Goal: Task Accomplishment & Management: Manage account settings

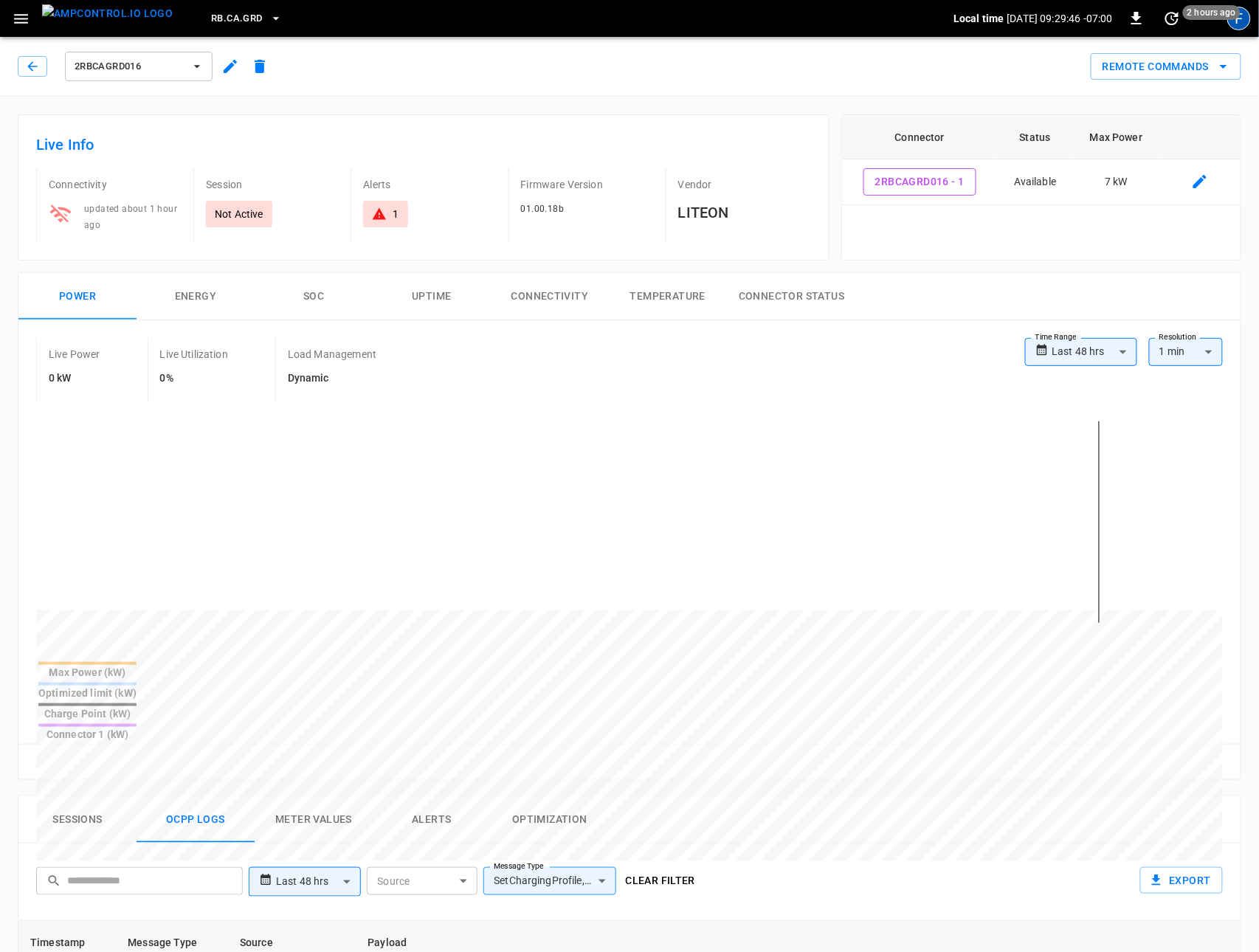
click at [1239, 23] on div "F" at bounding box center [1238, 18] width 23 height 23
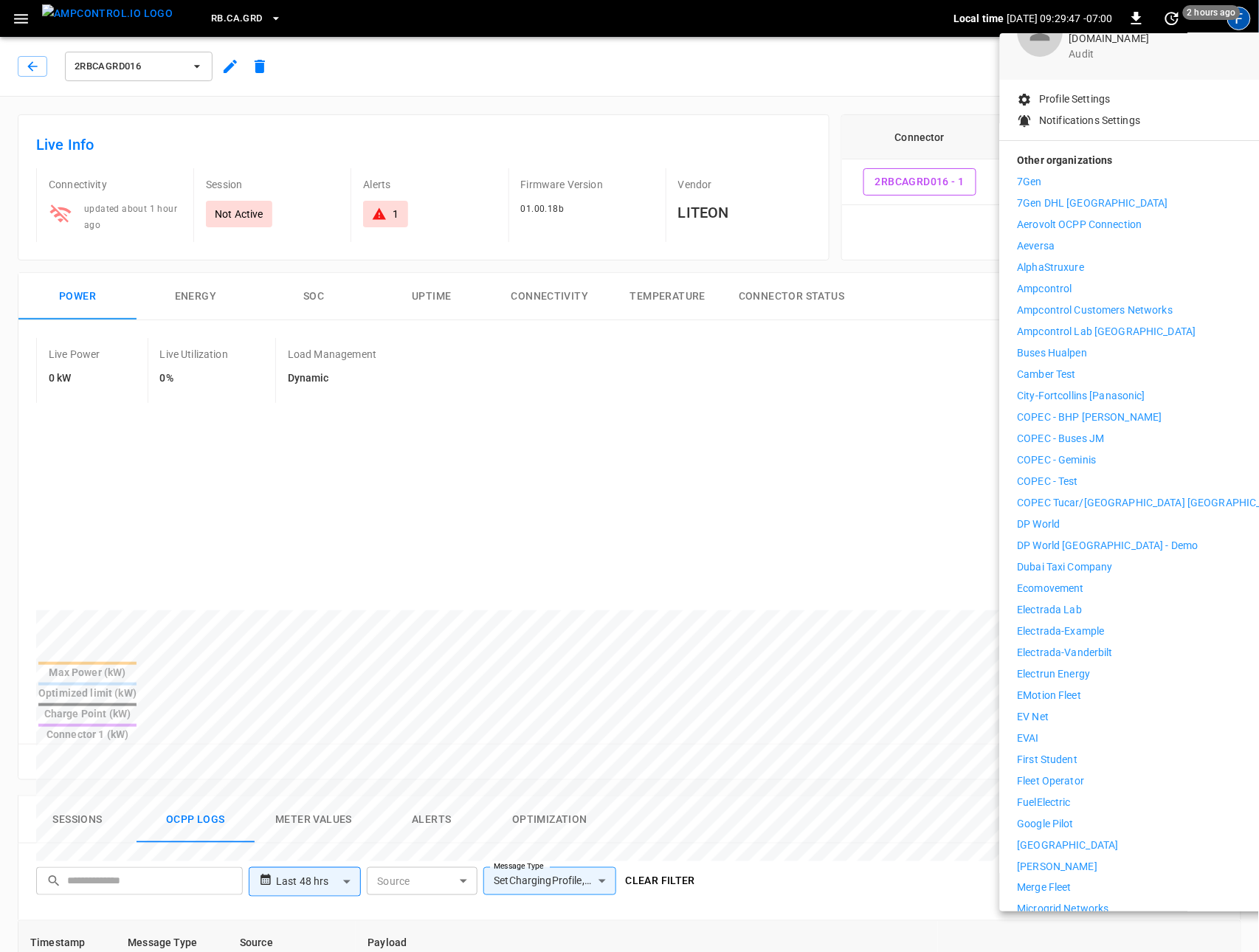
scroll to position [125, 0]
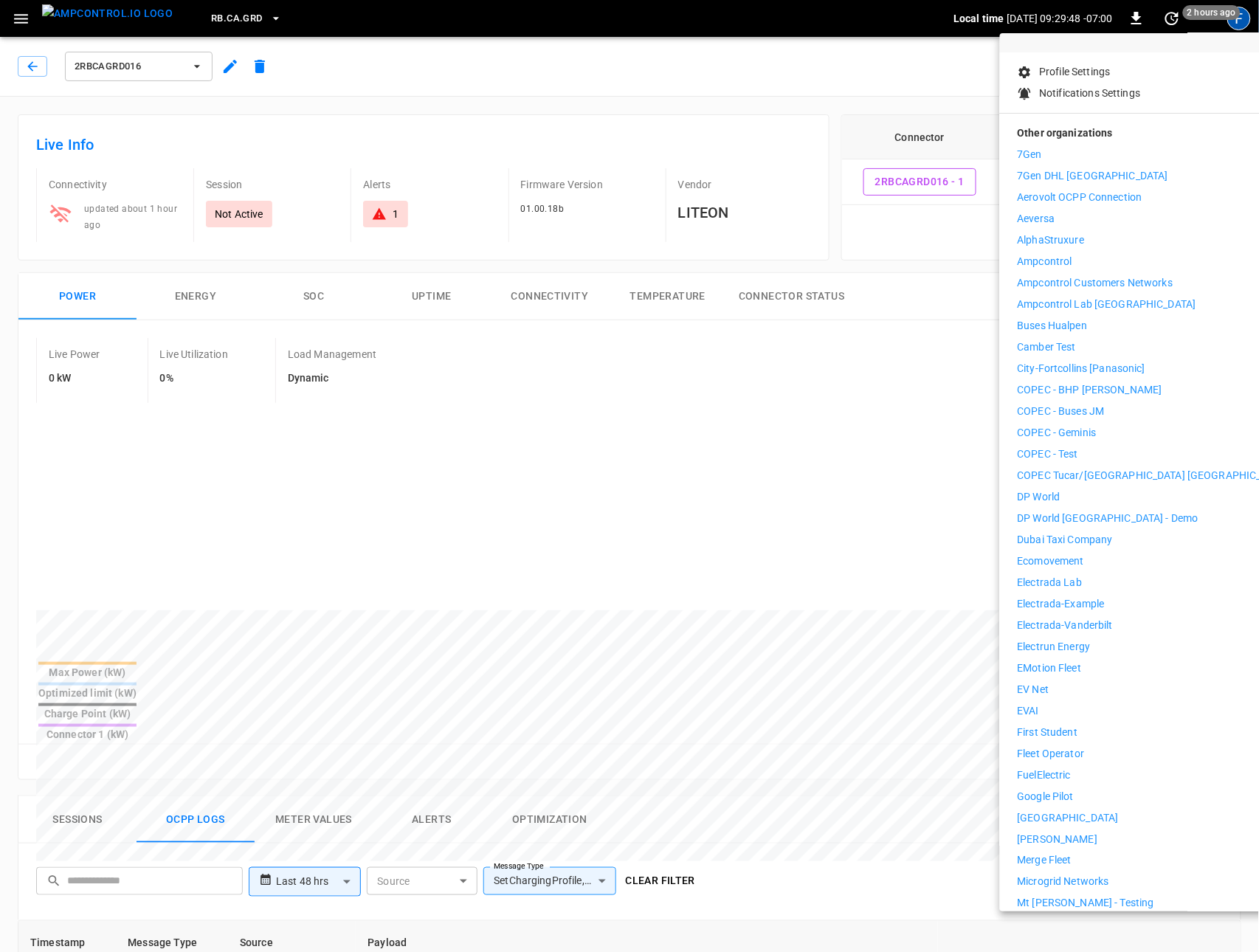
click at [1028, 725] on p "First Student" at bounding box center [1047, 732] width 61 height 16
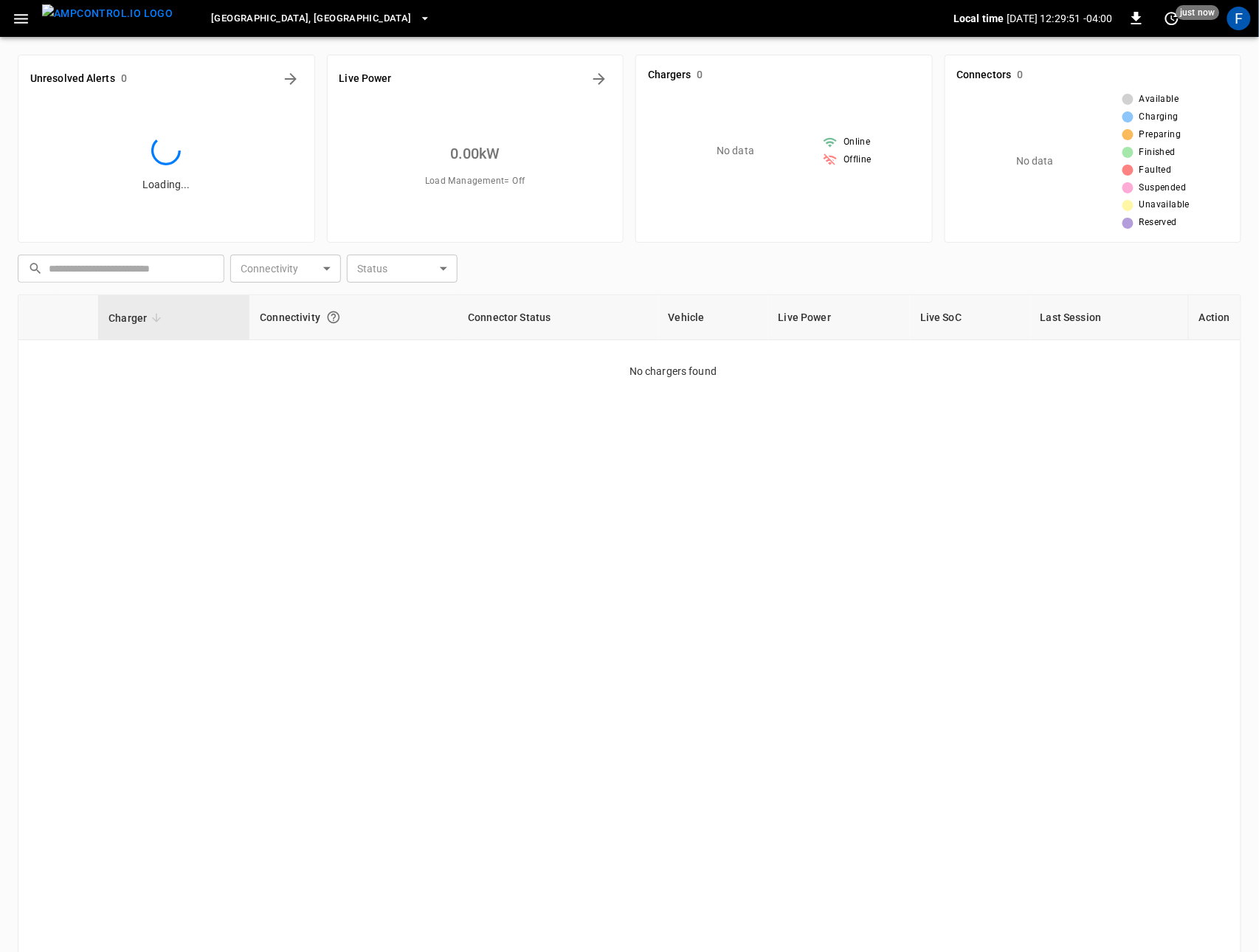
click at [23, 22] on icon "button" at bounding box center [21, 19] width 14 height 10
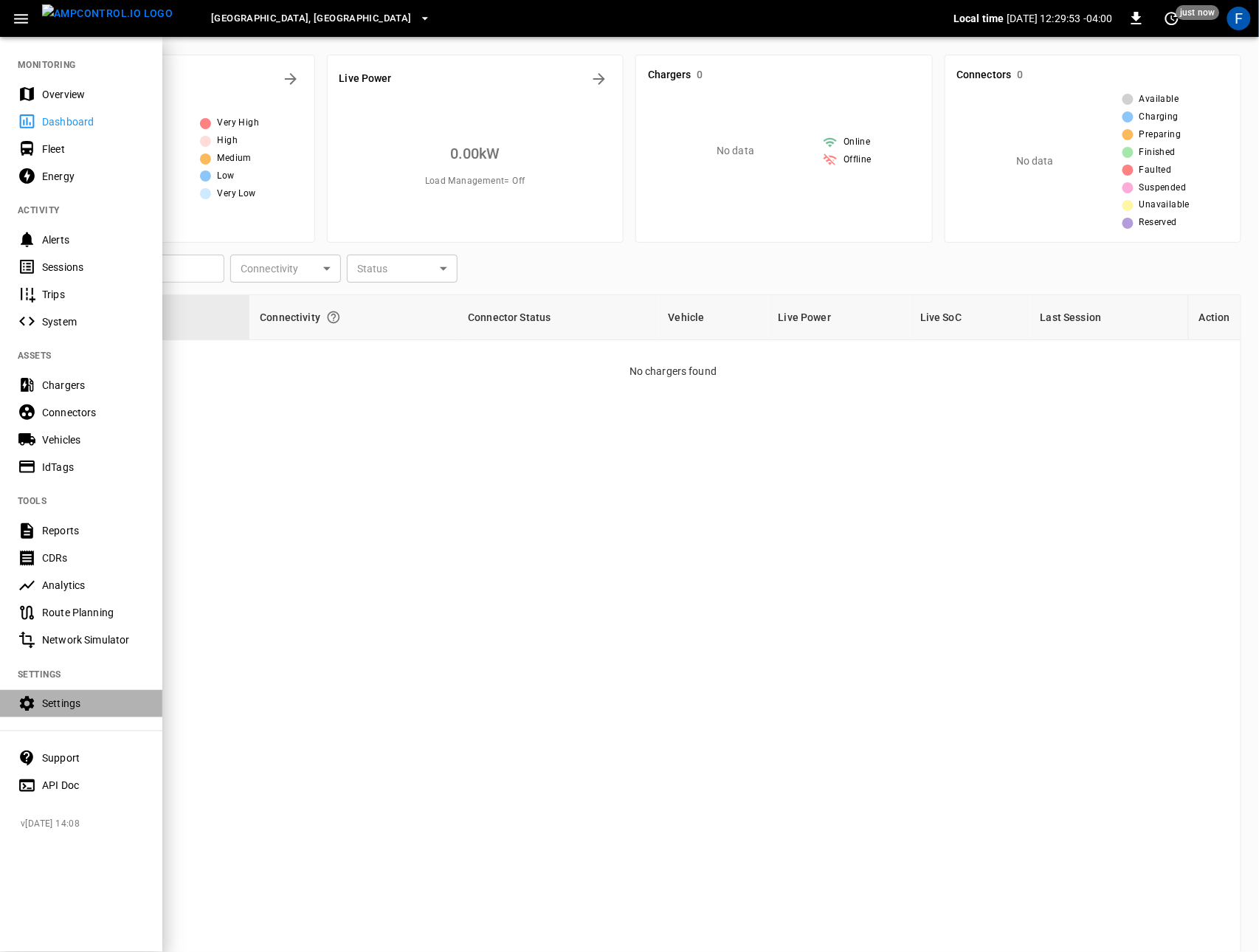
click at [49, 710] on div "Settings" at bounding box center [81, 703] width 162 height 27
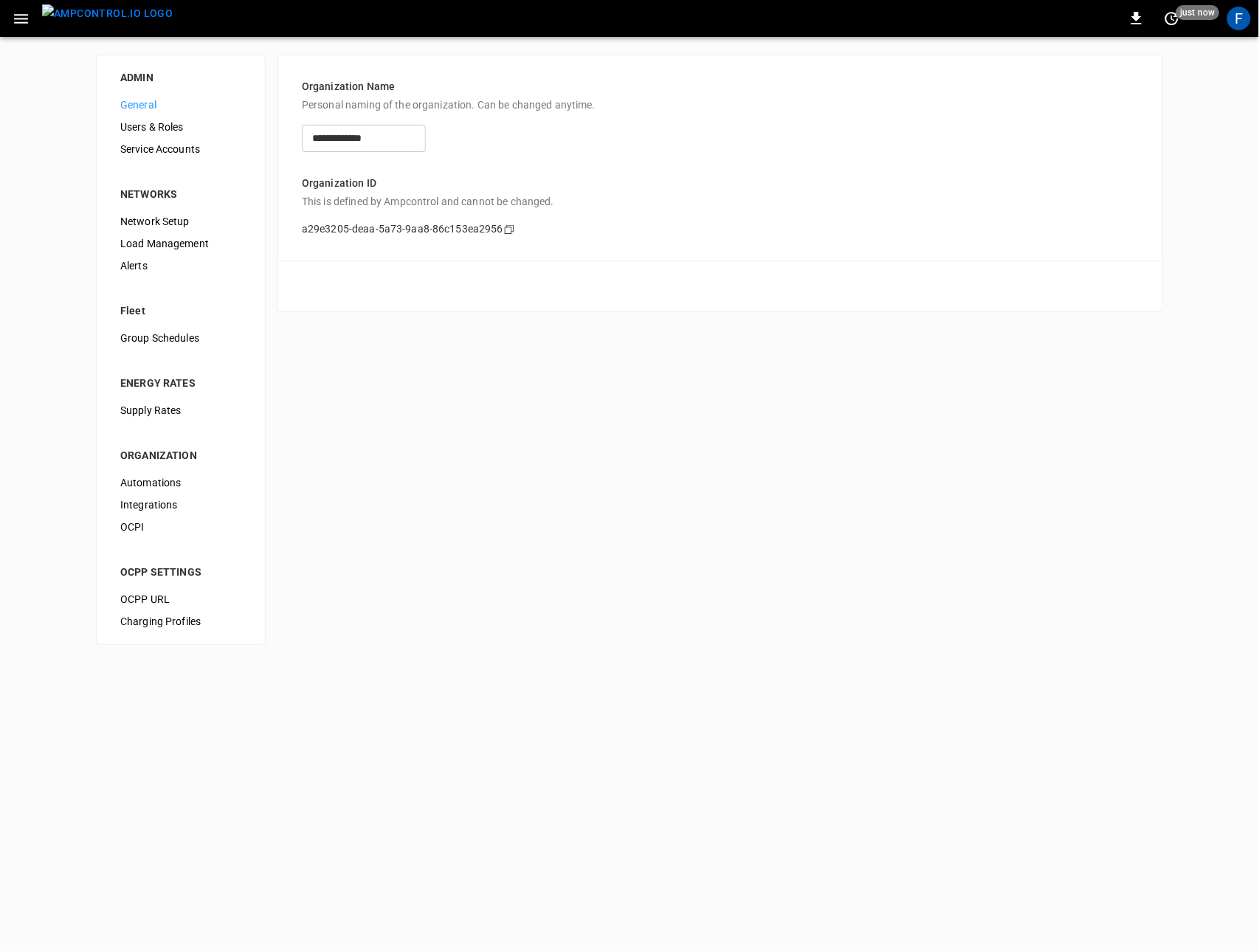
click at [180, 124] on span "Users & Roles" at bounding box center [180, 127] width 121 height 16
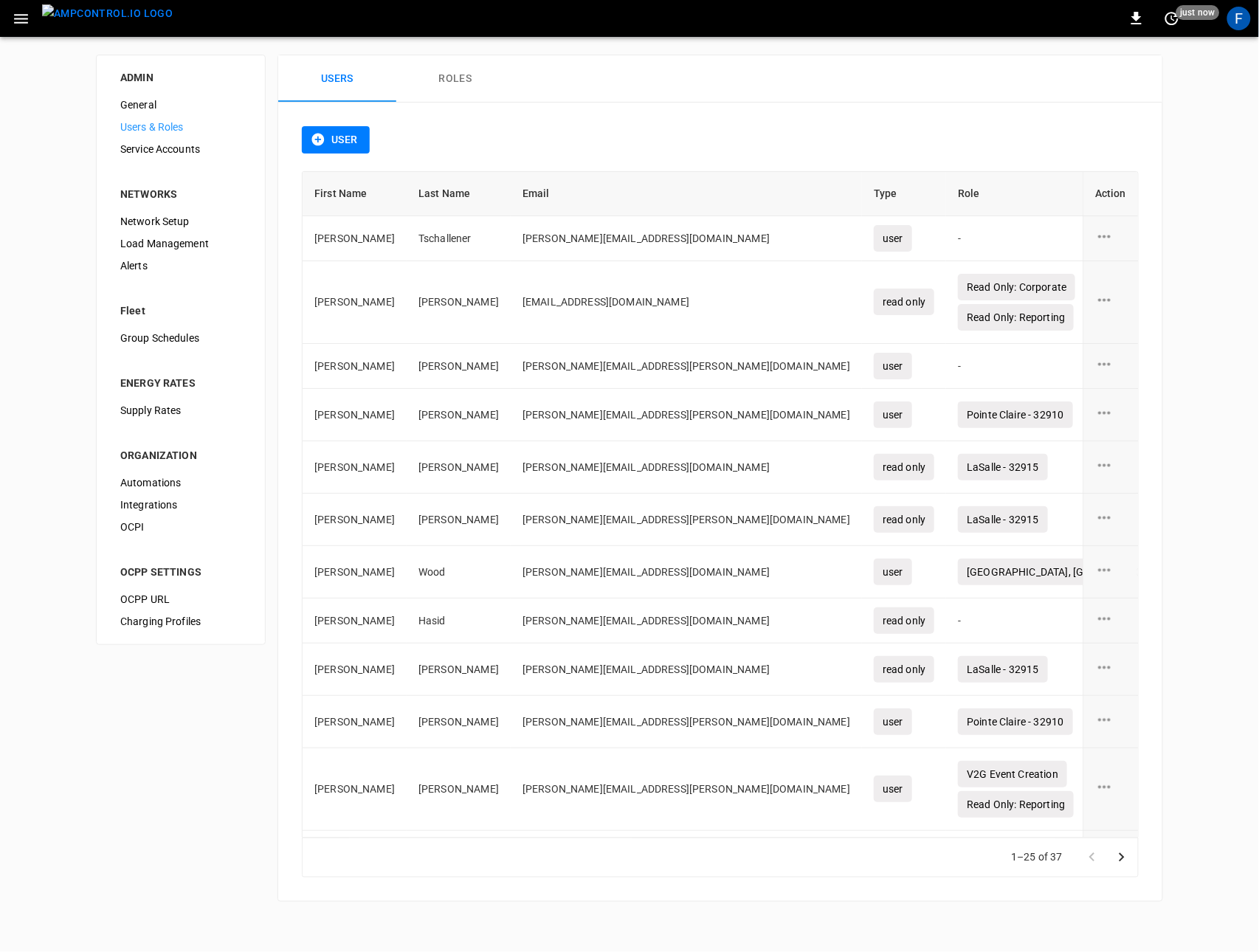
click at [329, 129] on button "User" at bounding box center [335, 140] width 68 height 27
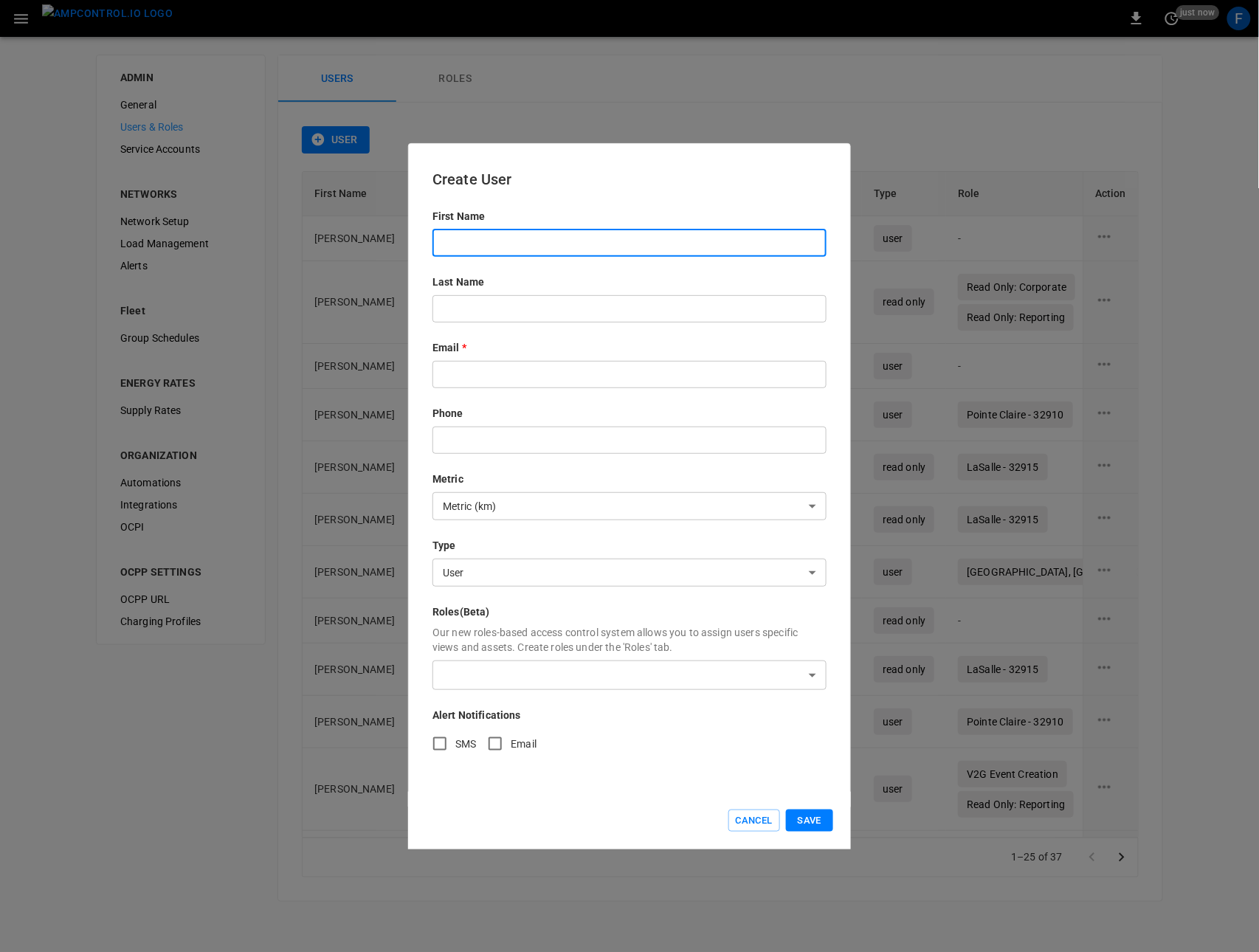
click at [486, 248] on input "text" at bounding box center [629, 243] width 394 height 27
click at [456, 374] on input "text" at bounding box center [629, 374] width 394 height 27
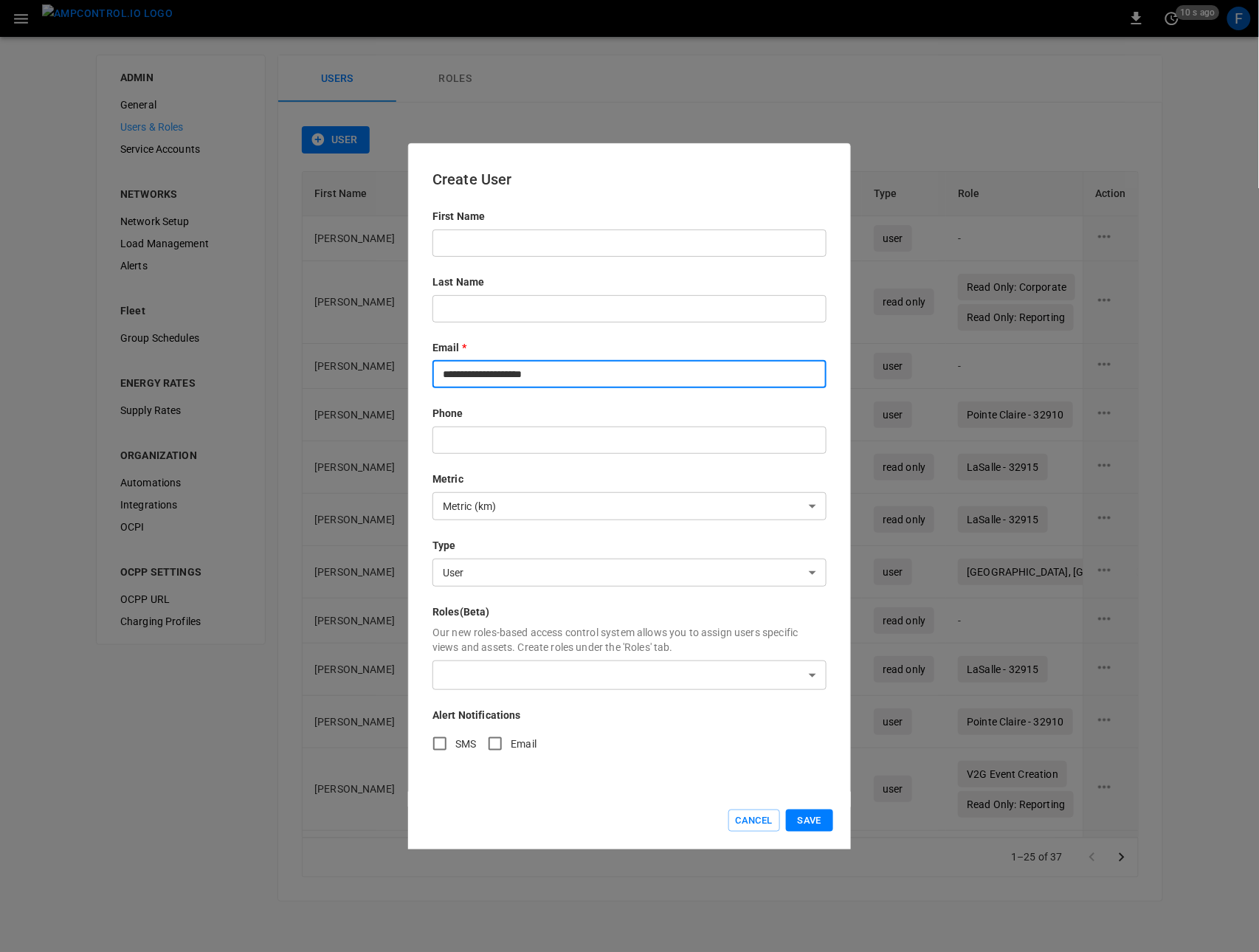
type input "**********"
click at [488, 672] on body "0 10 s ago F ADMIN General Users & Roles Service Accounts NETWORKS Network Setu…" at bounding box center [630, 459] width 1259 height 919
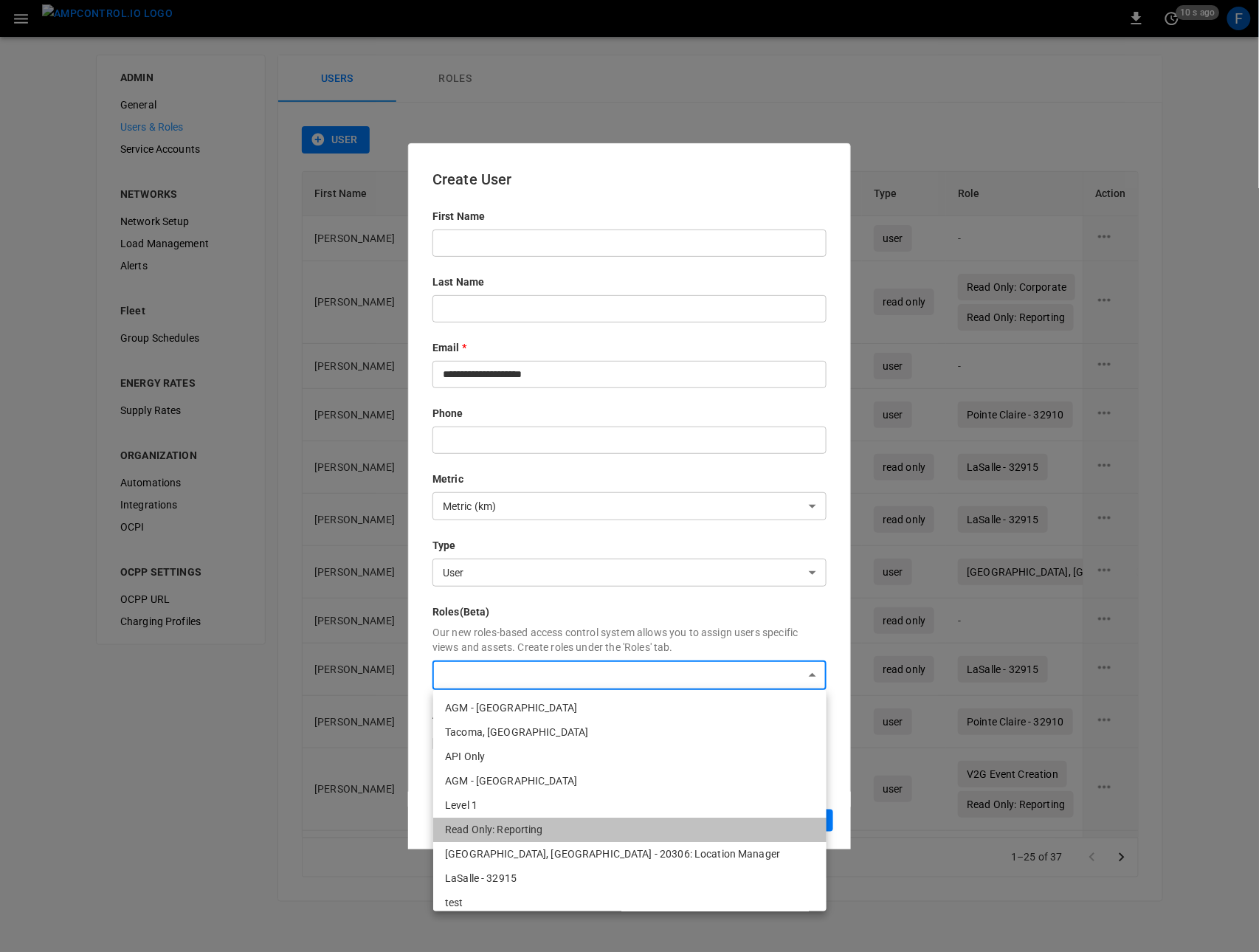
click at [479, 825] on li "Read Only: Reporting" at bounding box center [630, 830] width 393 height 24
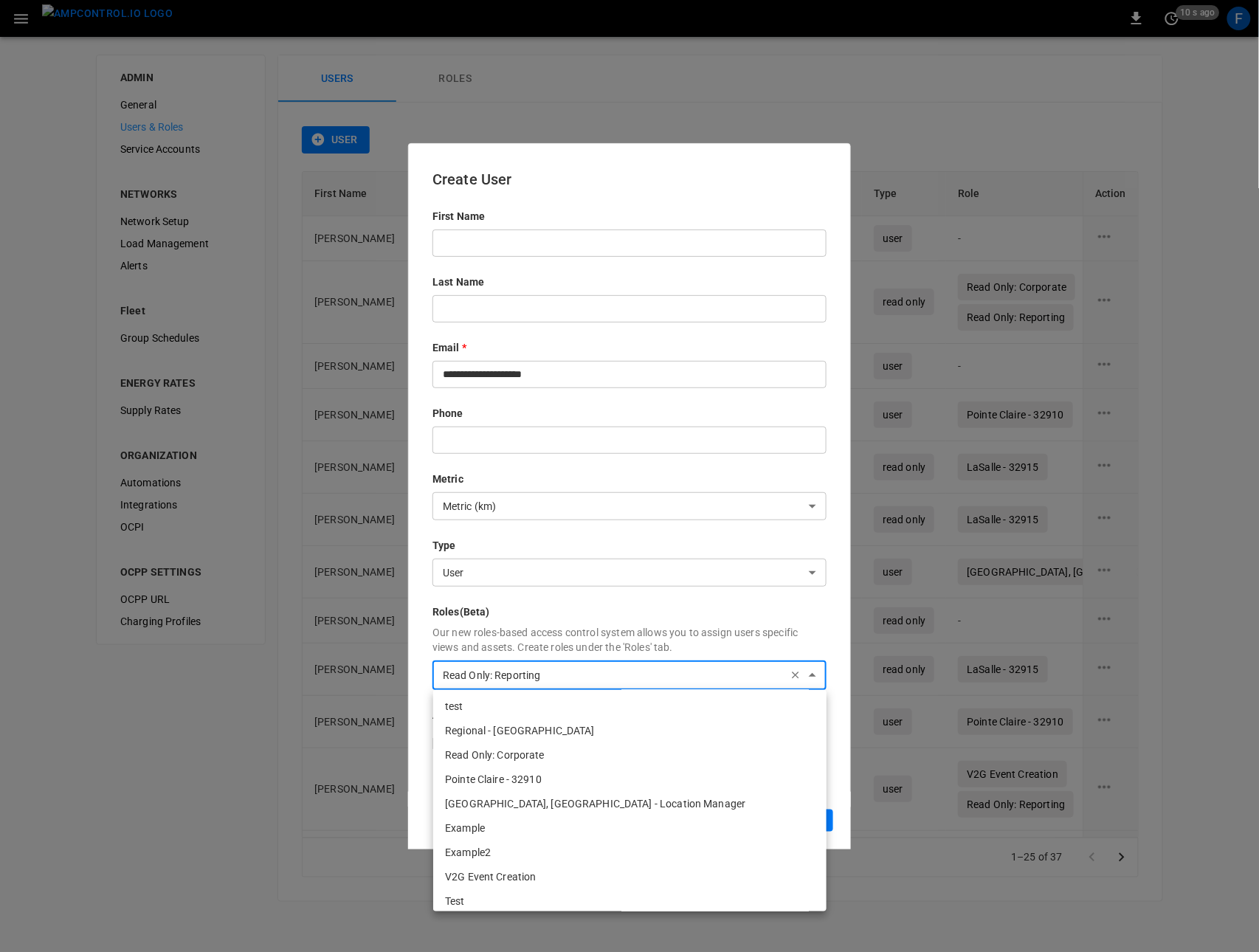
scroll to position [201, 0]
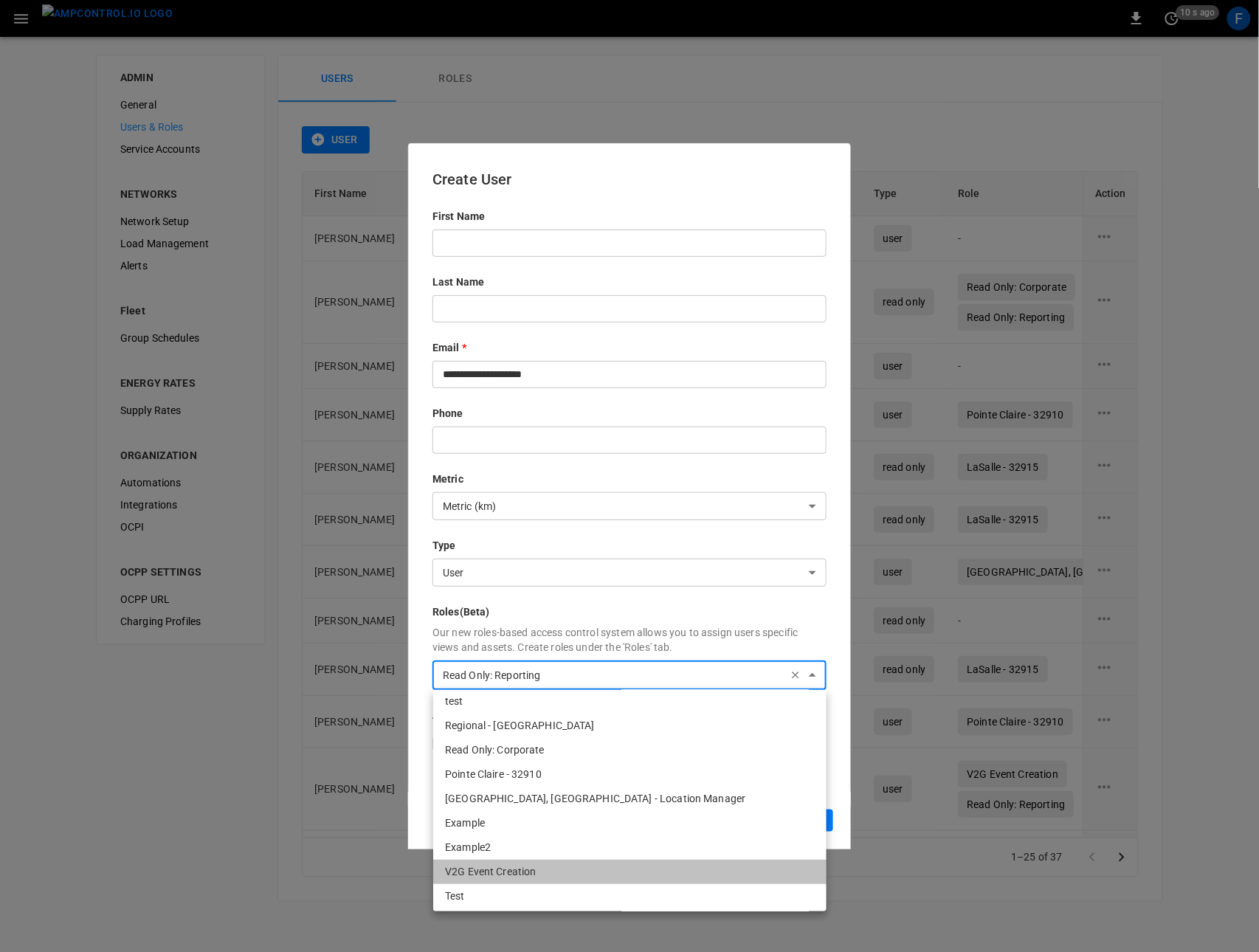
click at [512, 866] on li "V2G Event Creation" at bounding box center [630, 872] width 393 height 24
type input "**********"
click at [605, 632] on div at bounding box center [630, 476] width 1259 height 952
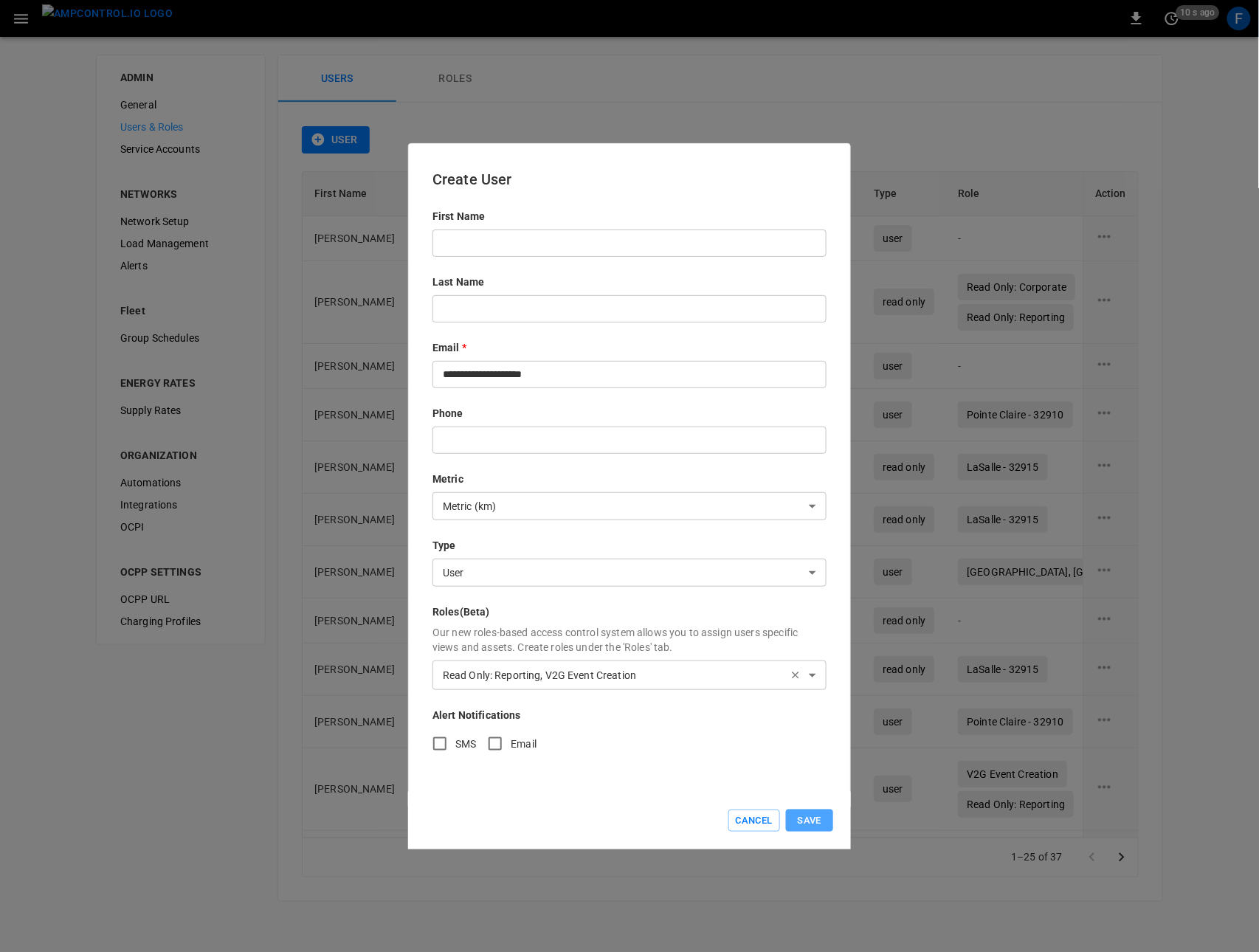
click at [804, 818] on button "Save" at bounding box center [809, 821] width 47 height 23
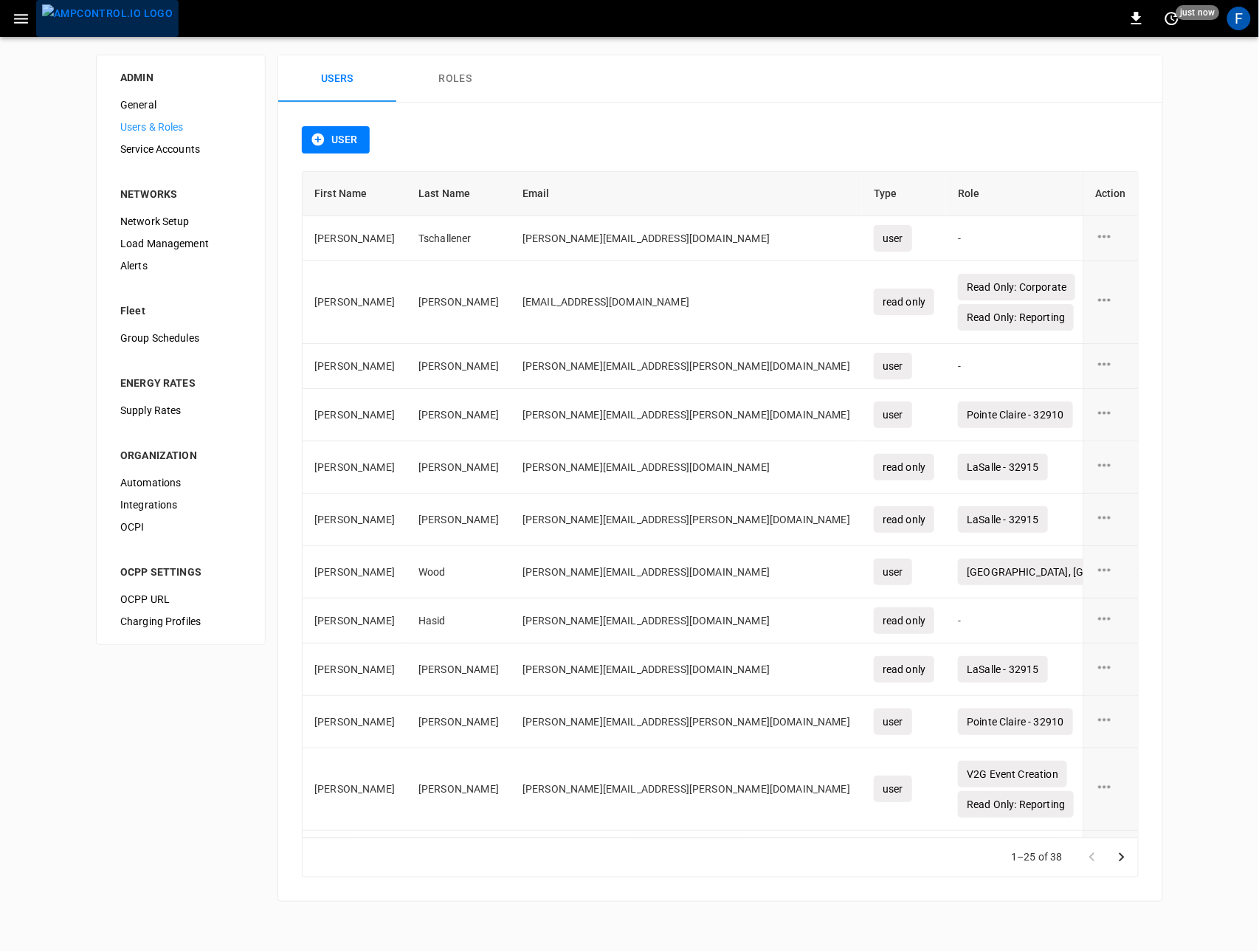
click at [111, 11] on img "menu" at bounding box center [107, 14] width 131 height 19
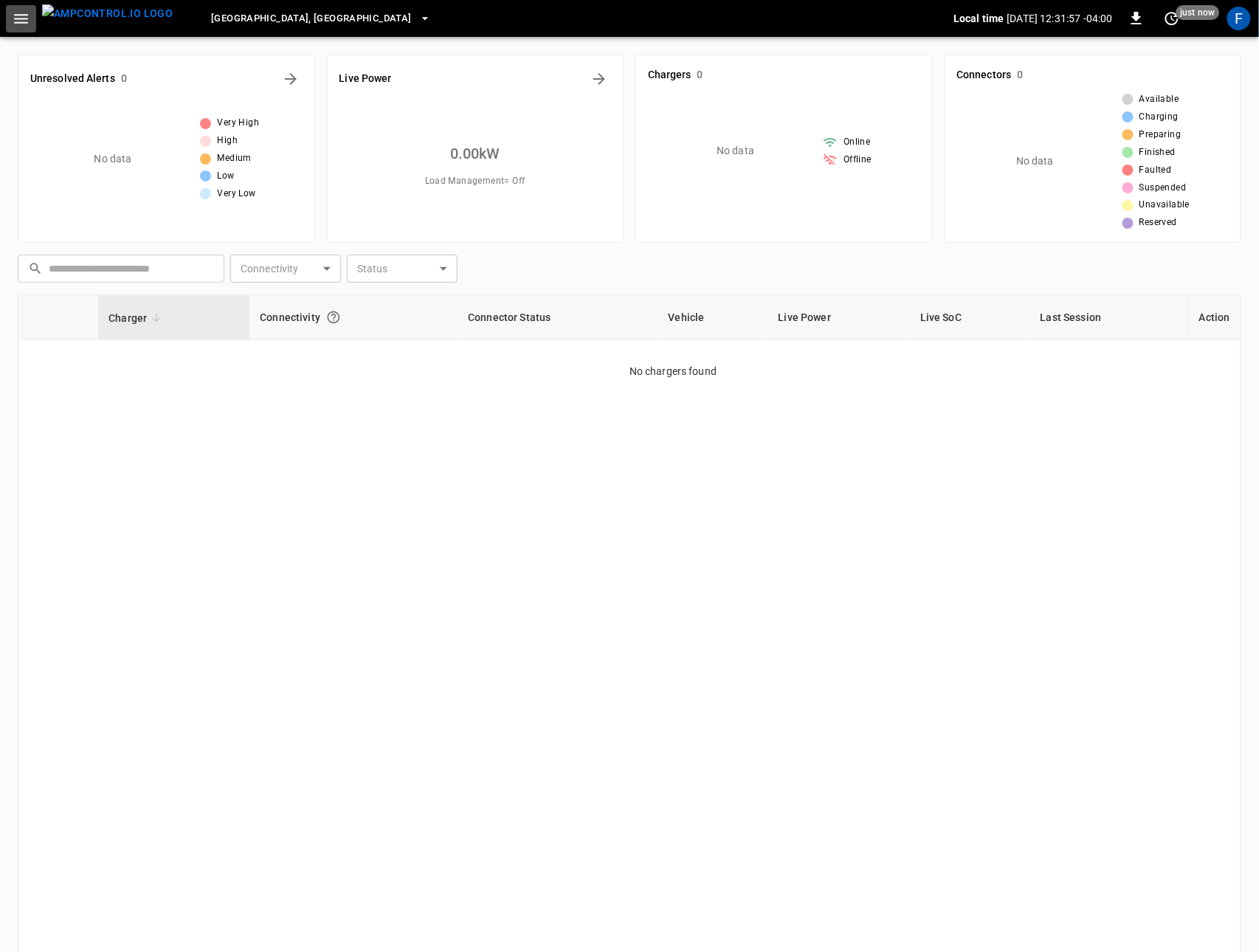
click at [23, 16] on icon "button" at bounding box center [21, 19] width 19 height 19
